Goal: Information Seeking & Learning: Learn about a topic

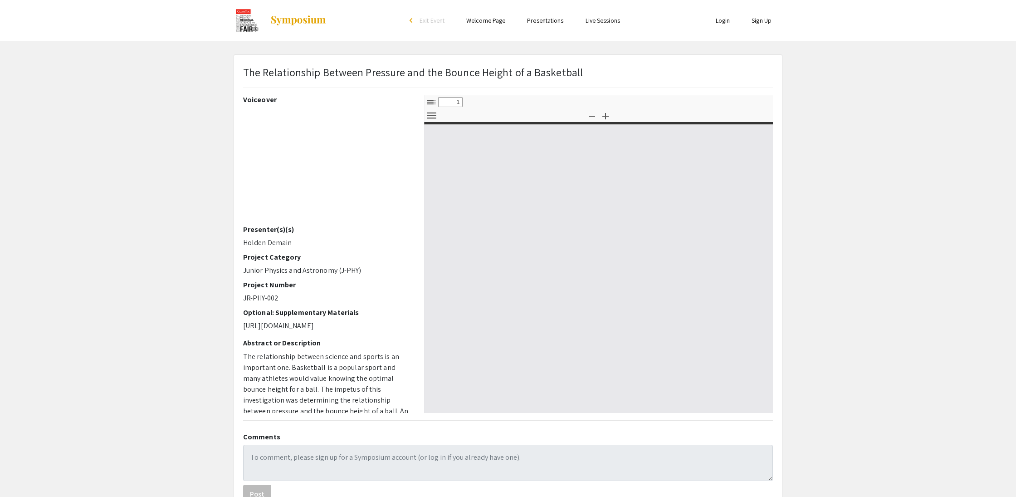
type input "0"
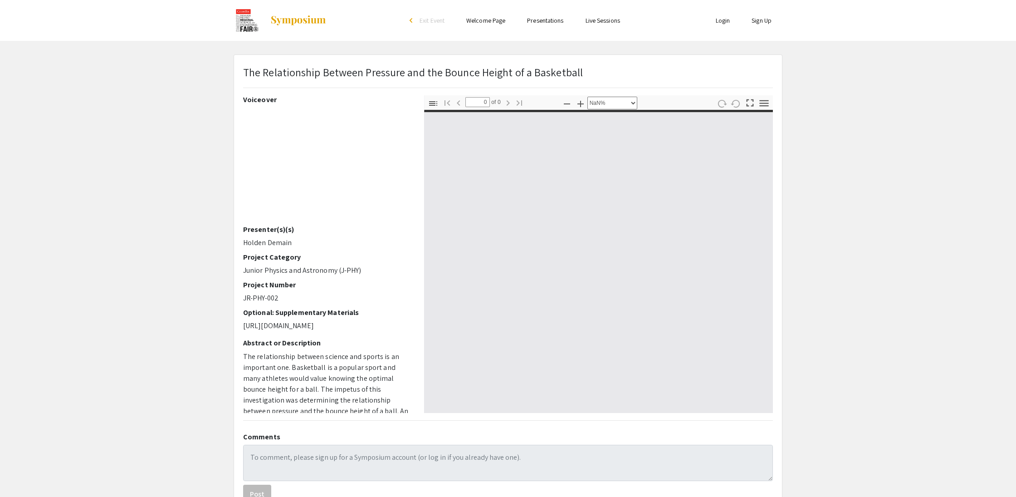
select select "auto"
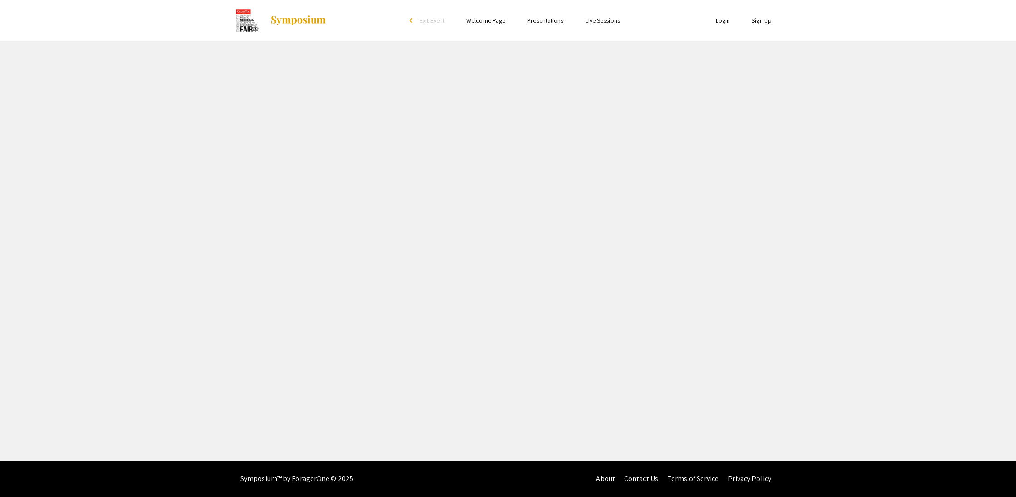
select select "custom"
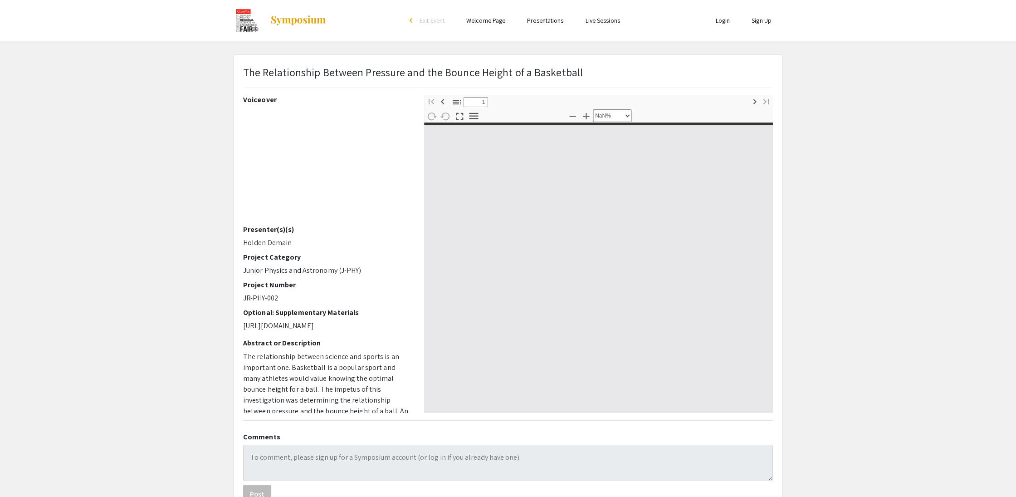
type input "0"
select select "custom"
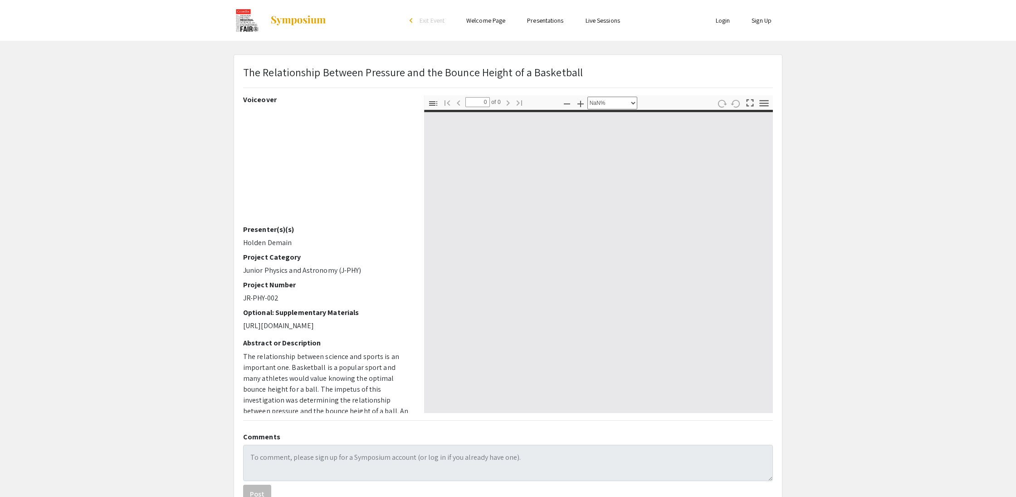
type input "1"
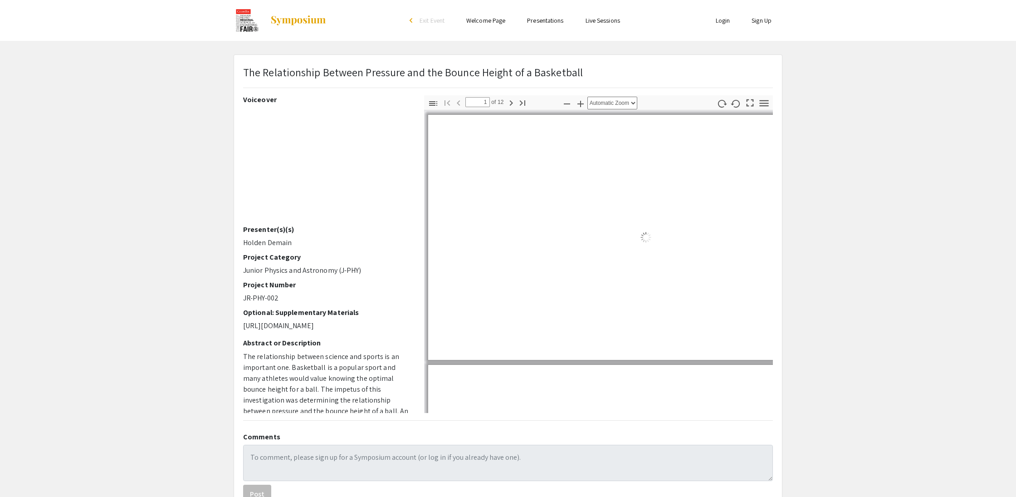
select select "auto"
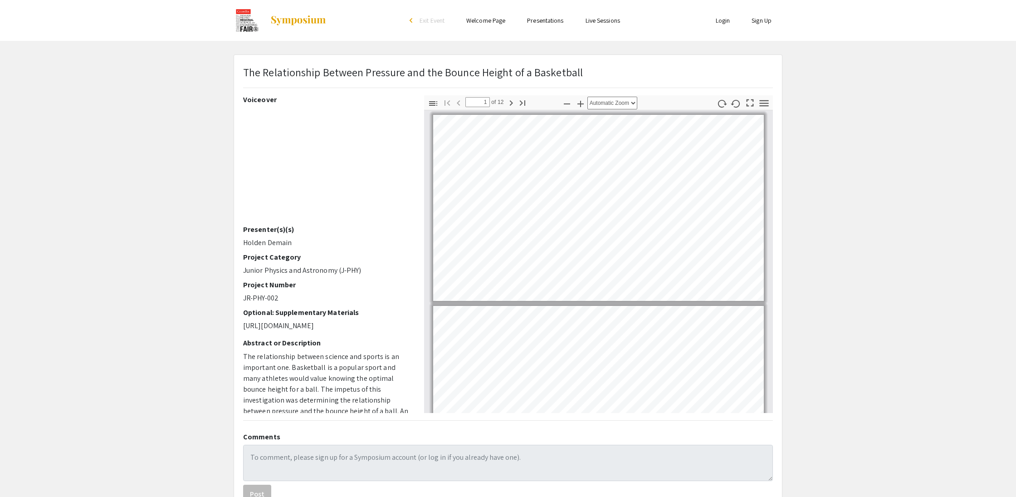
scroll to position [1, 0]
